Goal: Task Accomplishment & Management: Complete application form

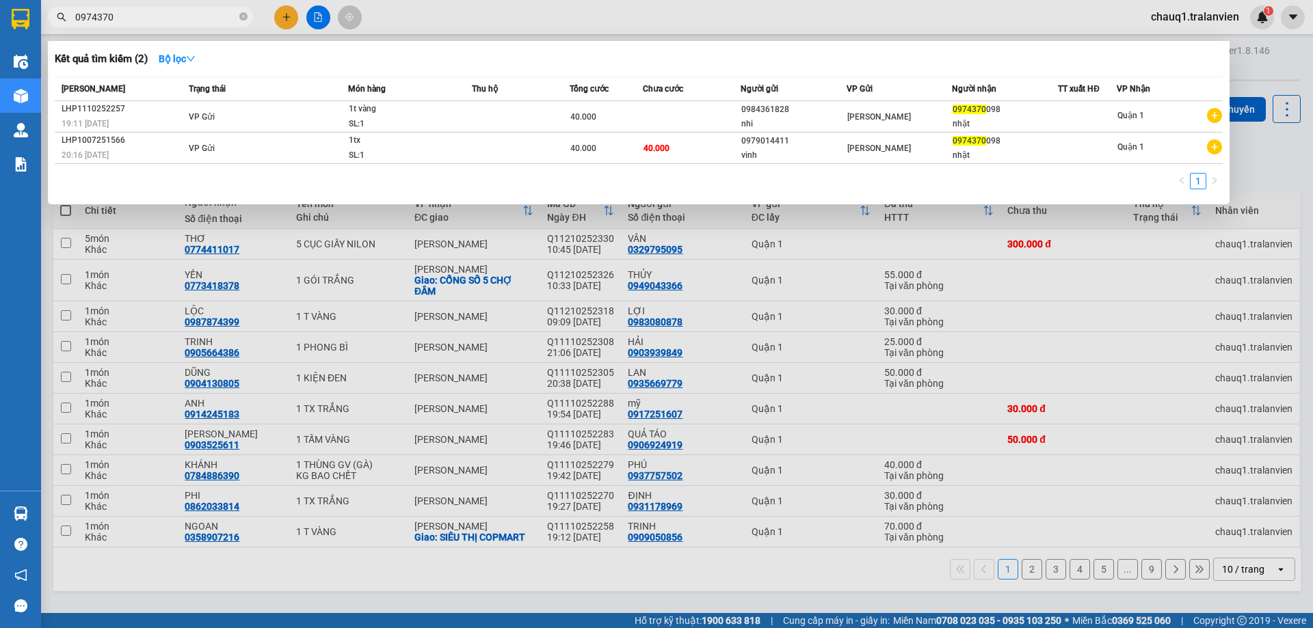
click at [284, 15] on div at bounding box center [656, 314] width 1313 height 628
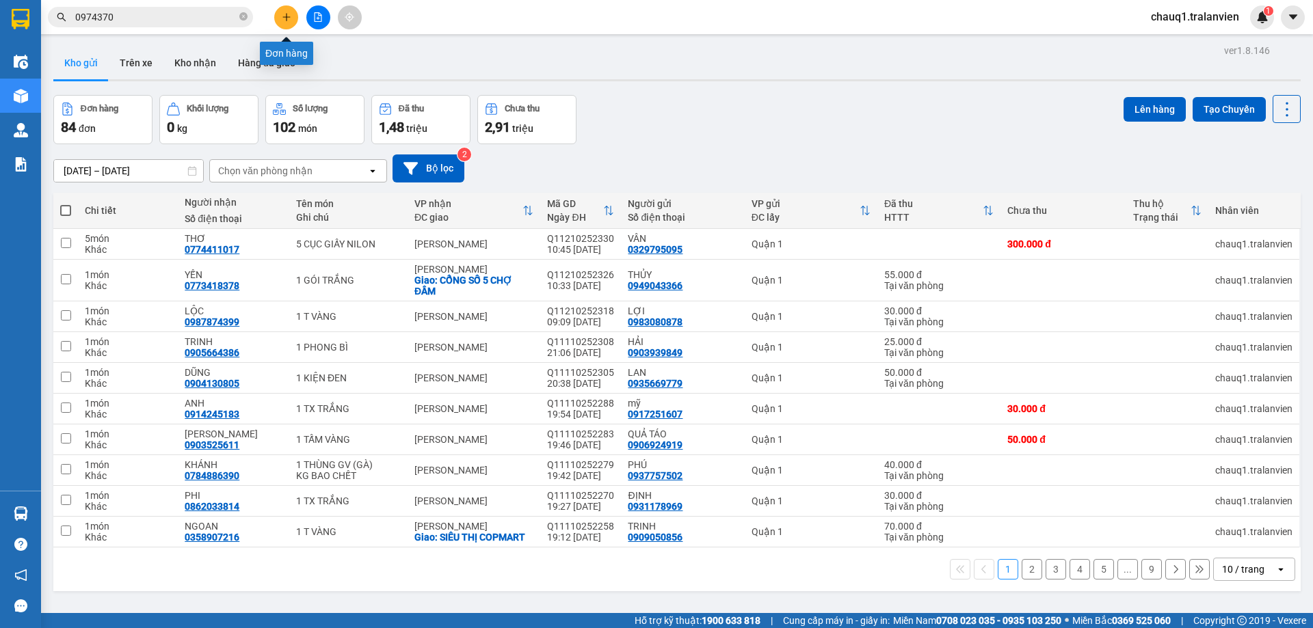
click at [289, 14] on icon "plus" at bounding box center [287, 17] width 10 height 10
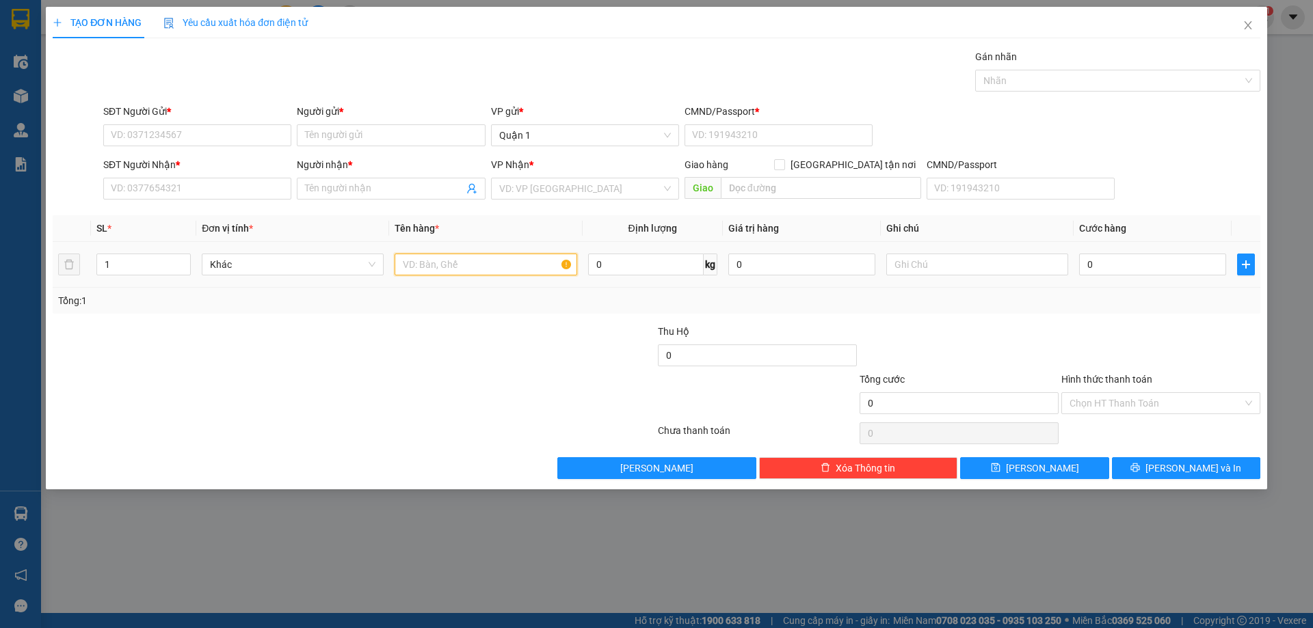
click at [442, 266] on input "text" at bounding box center [486, 265] width 182 height 22
drag, startPoint x: 478, startPoint y: 267, endPoint x: 430, endPoint y: 277, distance: 48.8
click at [430, 277] on div "1 bịch trắng" at bounding box center [486, 264] width 182 height 27
type input "1 bịch trắng"
click at [1116, 256] on input "0" at bounding box center [1152, 265] width 147 height 22
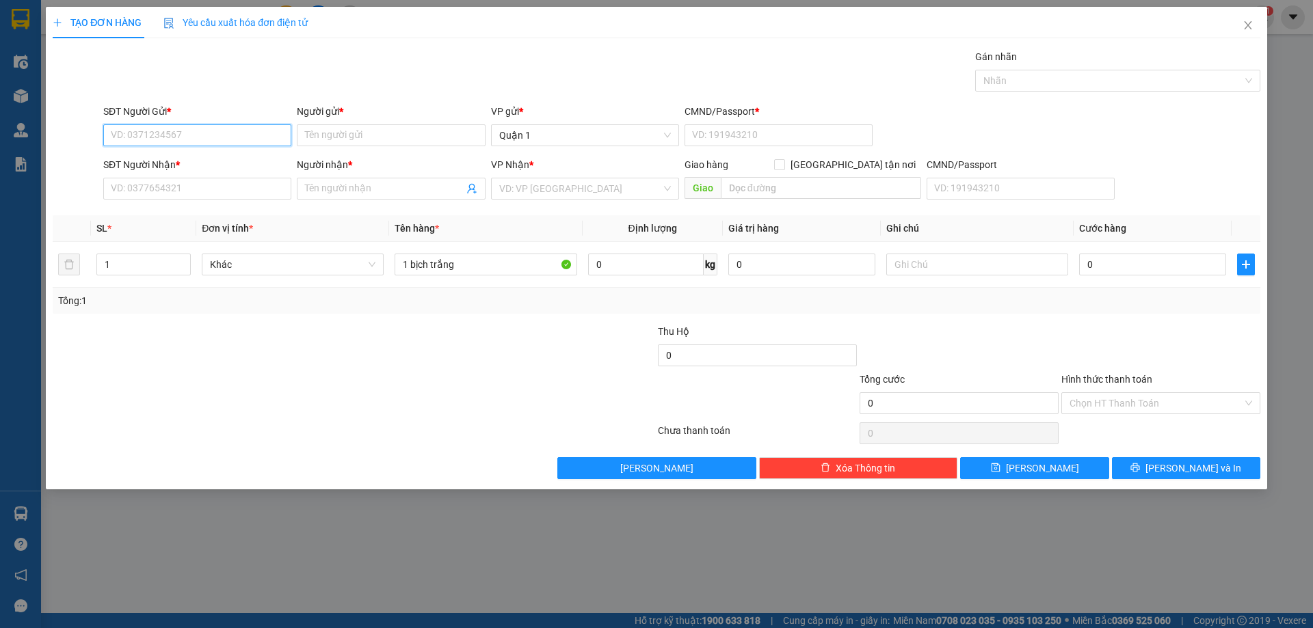
click at [145, 137] on input "SĐT Người Gửi *" at bounding box center [197, 135] width 188 height 22
click at [131, 165] on div "0399977843 - HÓA" at bounding box center [197, 162] width 172 height 15
type input "0399977843"
type input "HÓA"
type input "1"
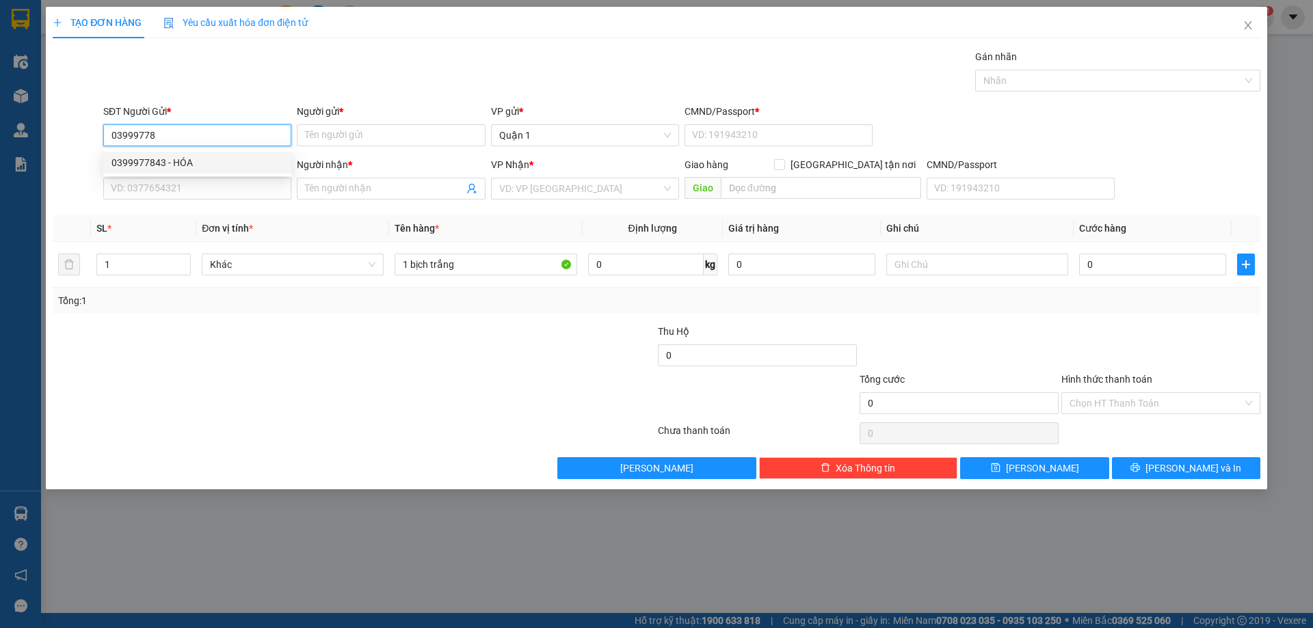
type input "0825210195"
type input "THƯ"
type input "0399977843"
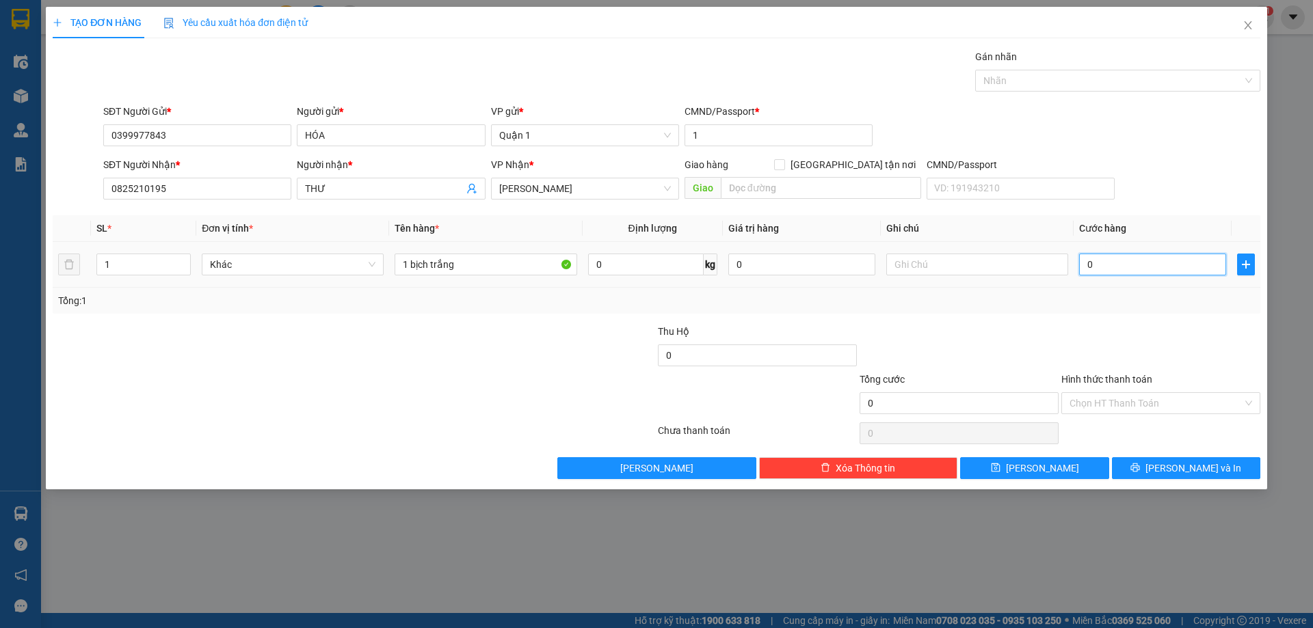
click at [1098, 261] on input "0" at bounding box center [1152, 265] width 147 height 22
type input "3"
type input "30"
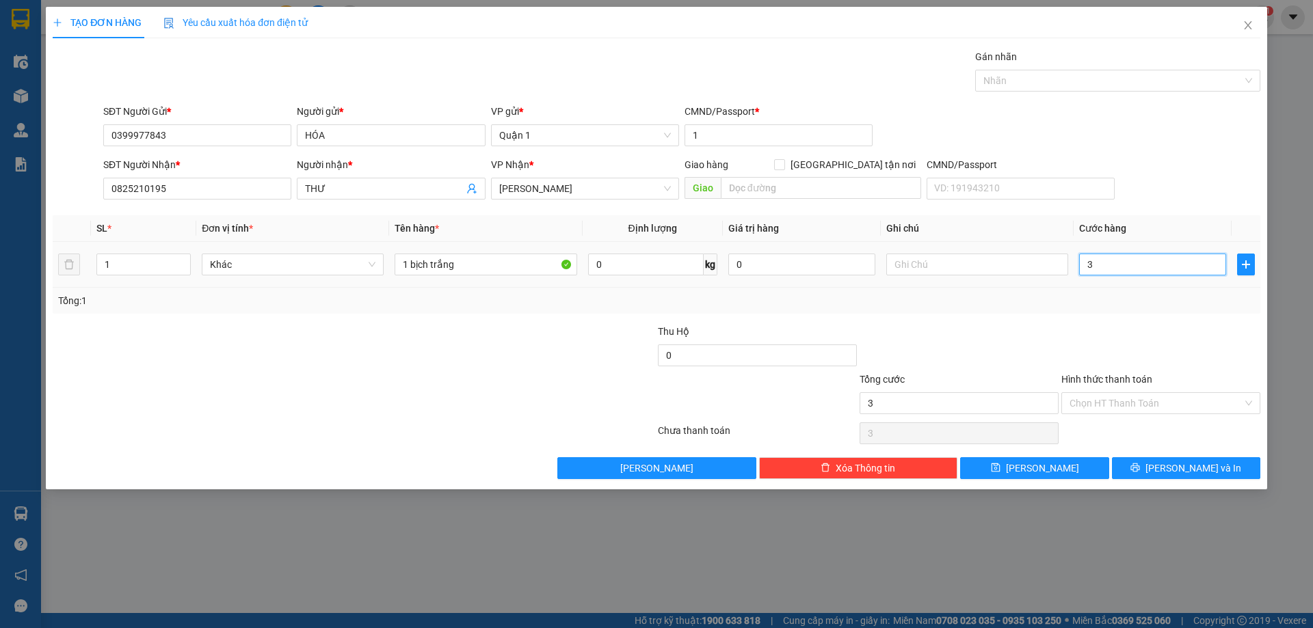
type input "30"
type input "30.000"
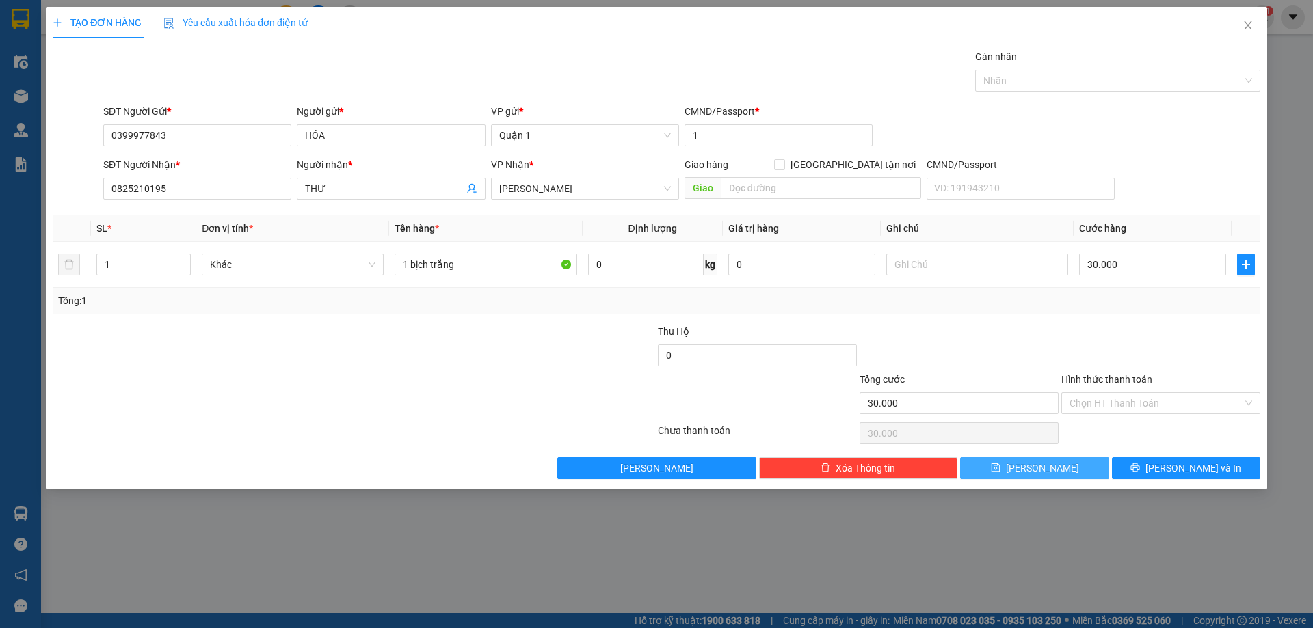
click at [1056, 472] on button "[PERSON_NAME]" at bounding box center [1034, 468] width 148 height 22
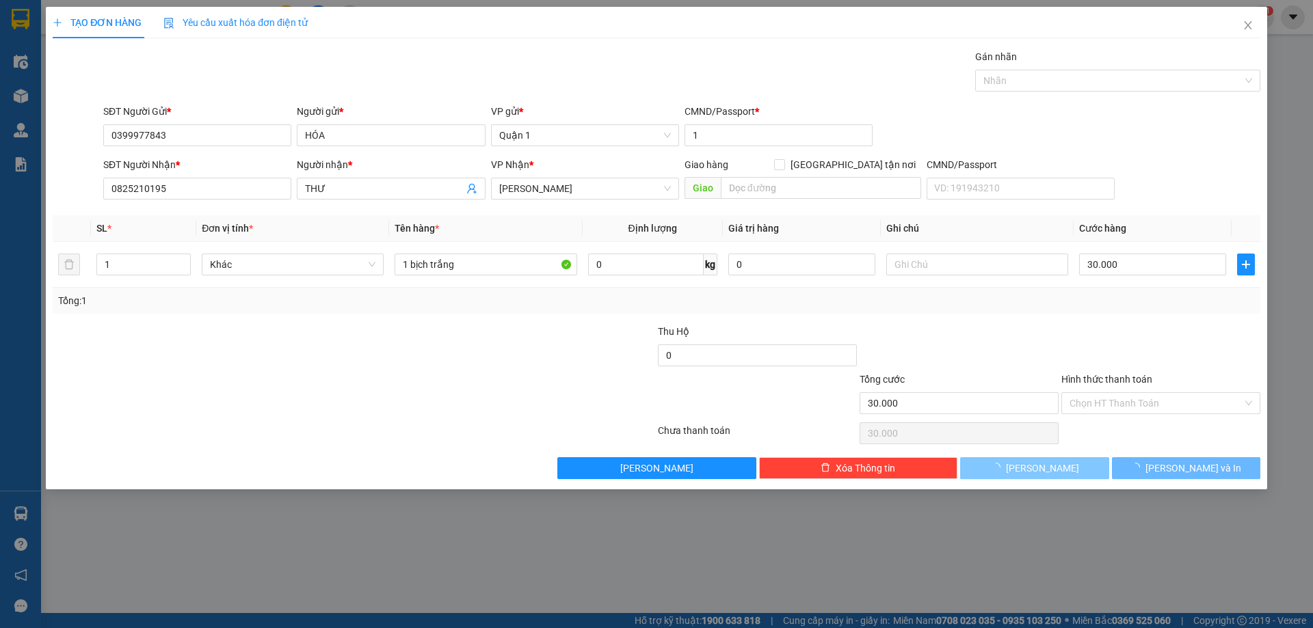
type input "0"
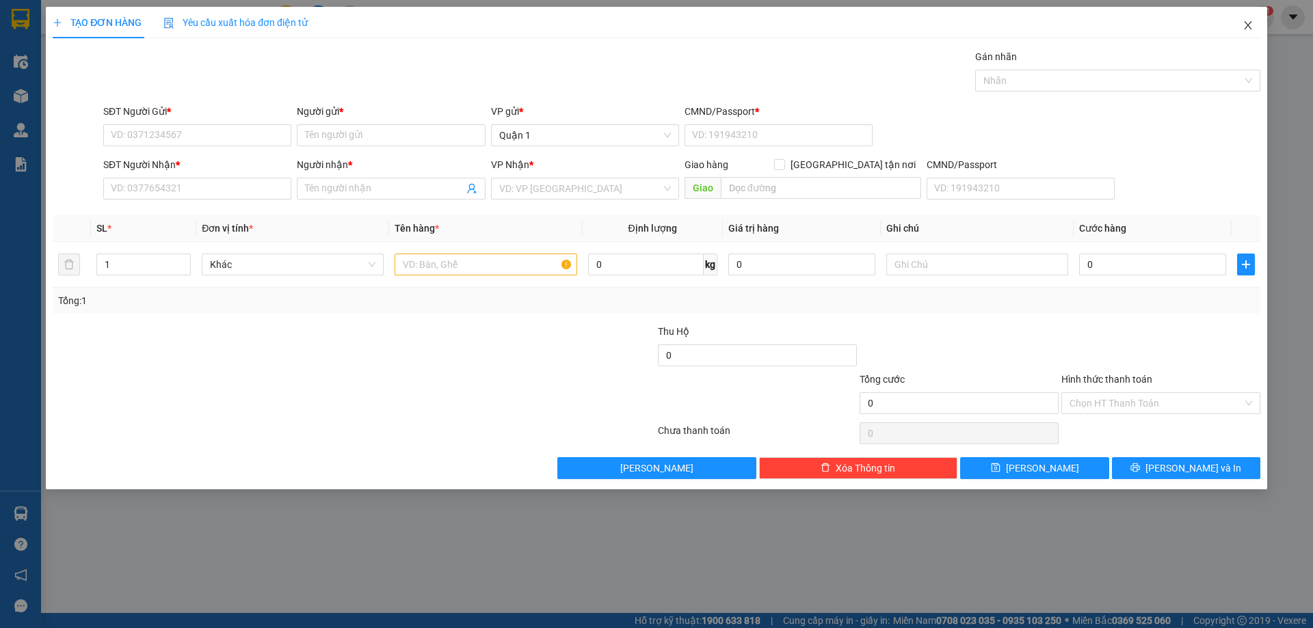
click at [1244, 25] on icon "close" at bounding box center [1247, 25] width 11 height 11
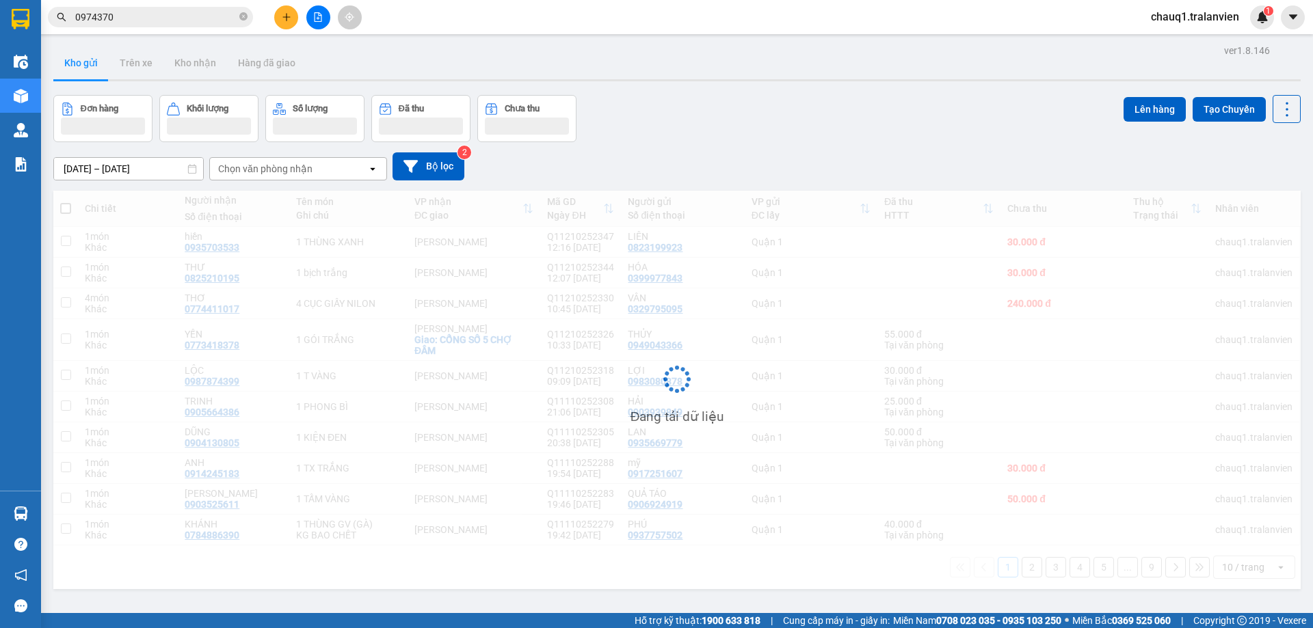
drag, startPoint x: 218, startPoint y: 18, endPoint x: 379, endPoint y: 21, distance: 161.4
click at [219, 18] on input "0974370" at bounding box center [155, 17] width 161 height 15
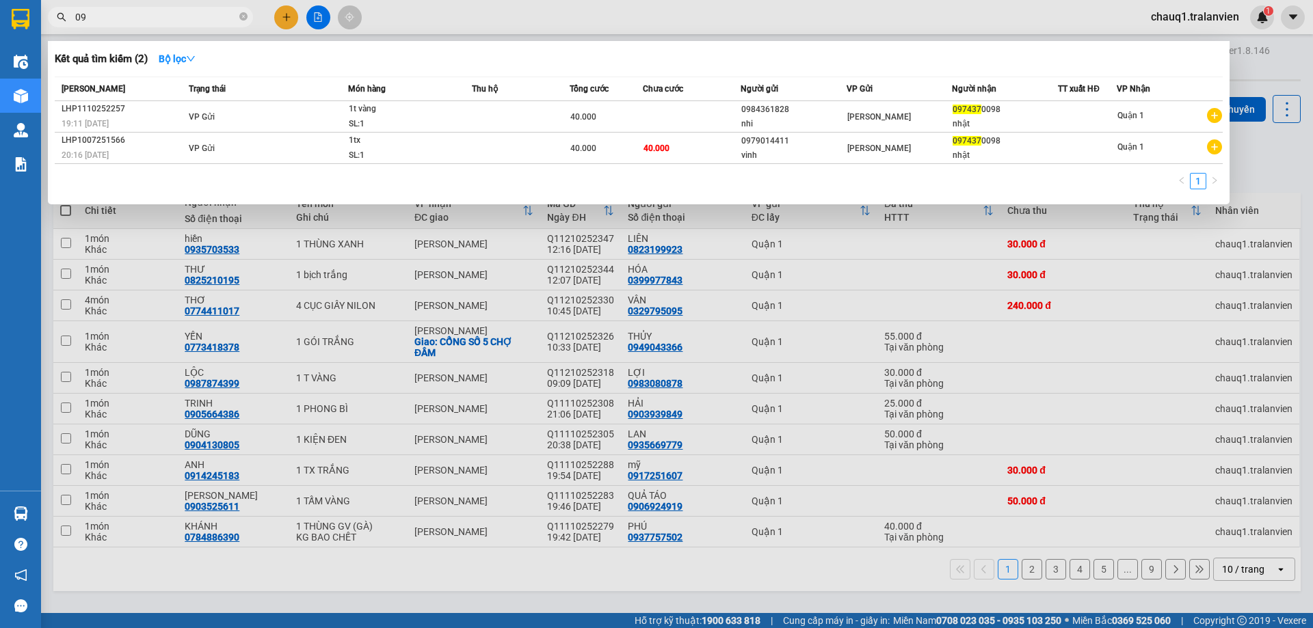
type input "0"
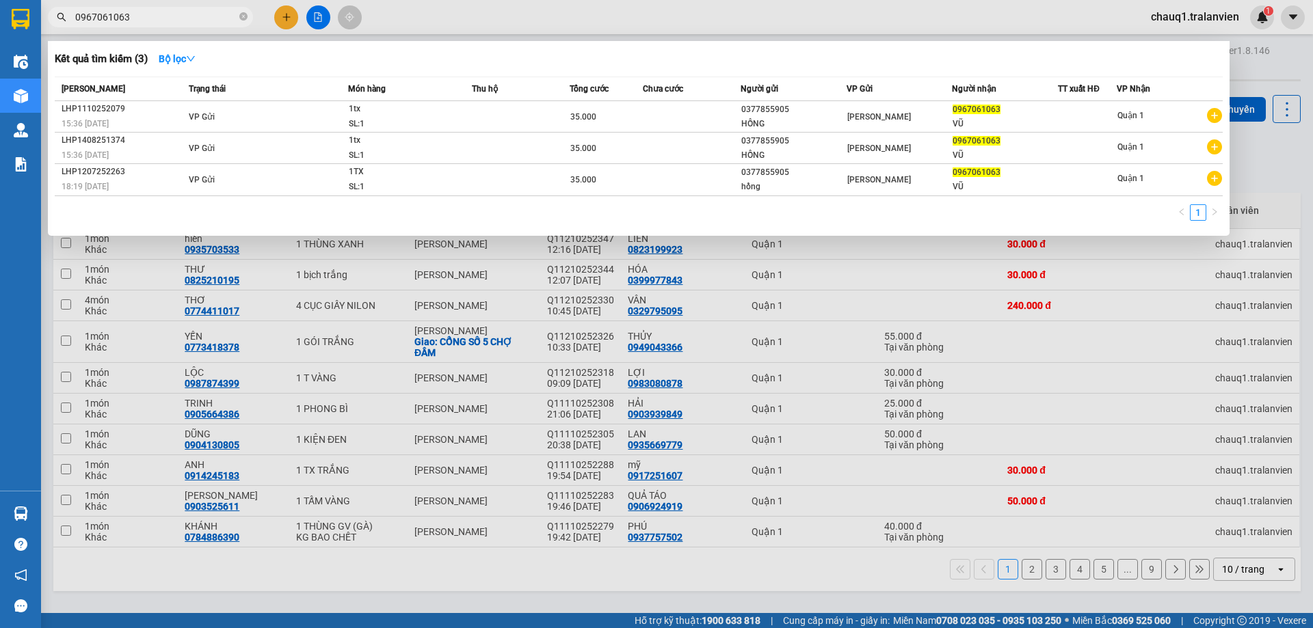
type input "0967061063"
